Goal: Transaction & Acquisition: Purchase product/service

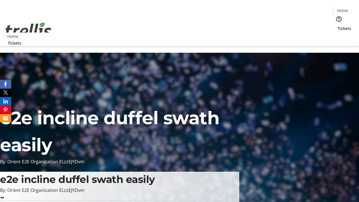
click at [338, 26] on span "Tickets" at bounding box center [344, 29] width 13 height 6
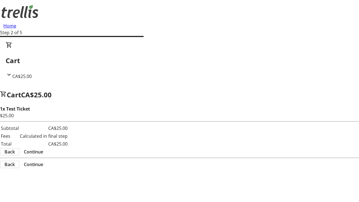
click at [43, 148] on span "Continue" at bounding box center [33, 151] width 19 height 7
